Goal: Navigation & Orientation: Find specific page/section

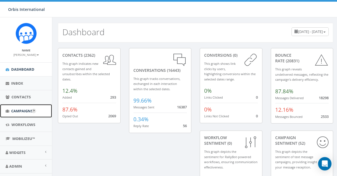
click at [20, 110] on span "Campaigns" at bounding box center [22, 111] width 22 height 5
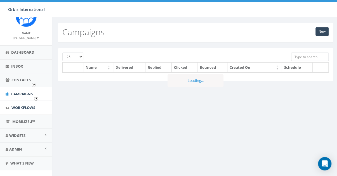
scroll to position [26, 0]
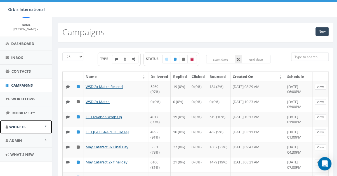
click at [39, 124] on link "Widgets" at bounding box center [26, 127] width 52 height 14
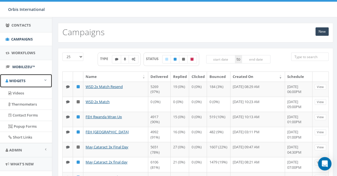
scroll to position [81, 0]
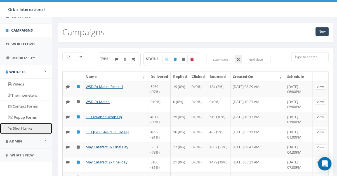
click at [27, 126] on link "Short Links" at bounding box center [26, 128] width 52 height 11
